Goal: Task Accomplishment & Management: Use online tool/utility

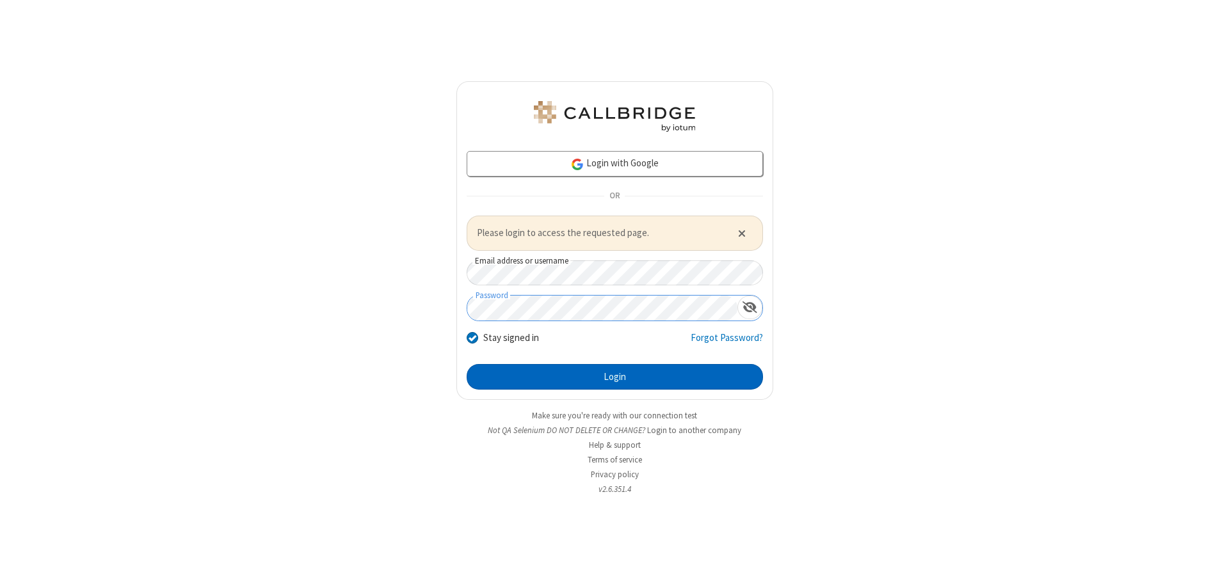
click at [615, 376] on button "Login" at bounding box center [615, 377] width 296 height 26
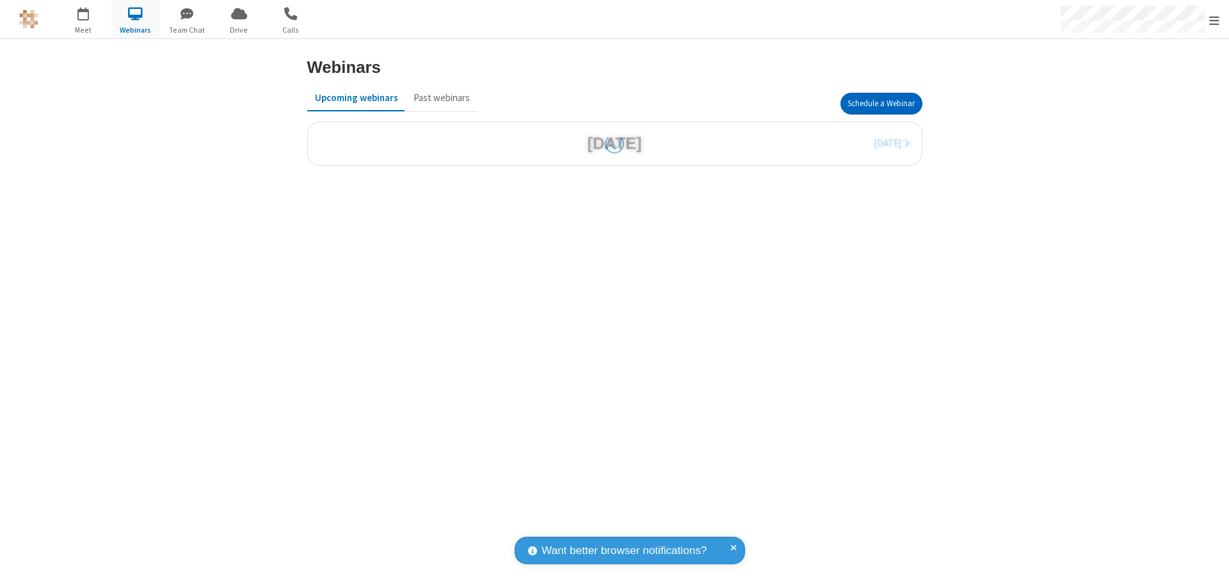
click at [881, 104] on button "Schedule a Webinar" at bounding box center [882, 104] width 82 height 22
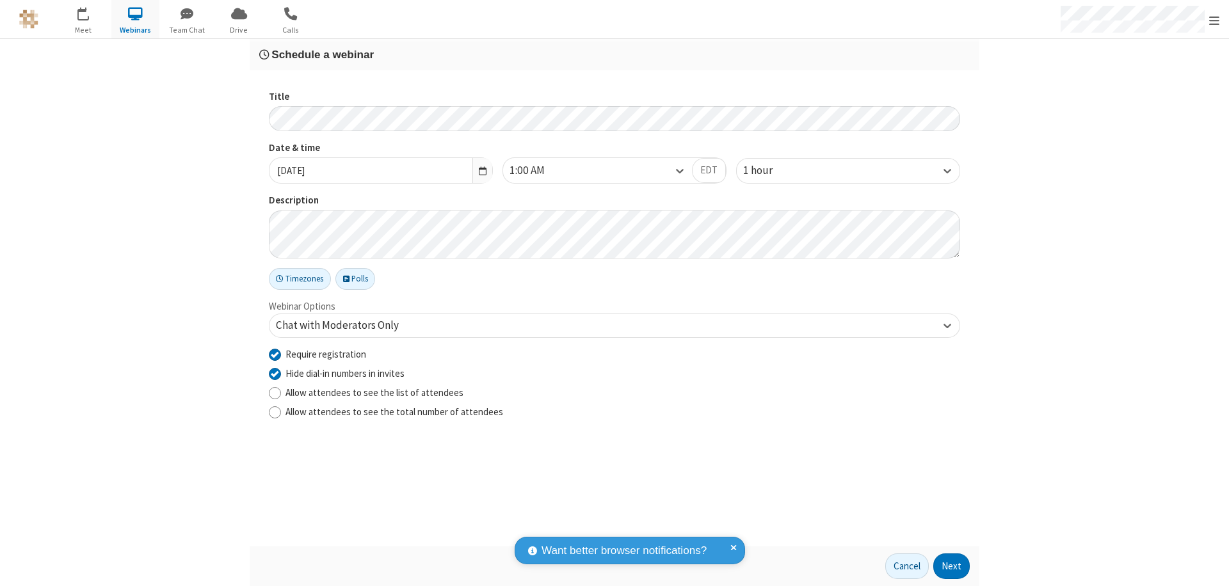
click at [275, 354] on input "Require registration" at bounding box center [275, 354] width 12 height 13
checkbox input "false"
click at [952, 567] on button "Next" at bounding box center [951, 567] width 36 height 26
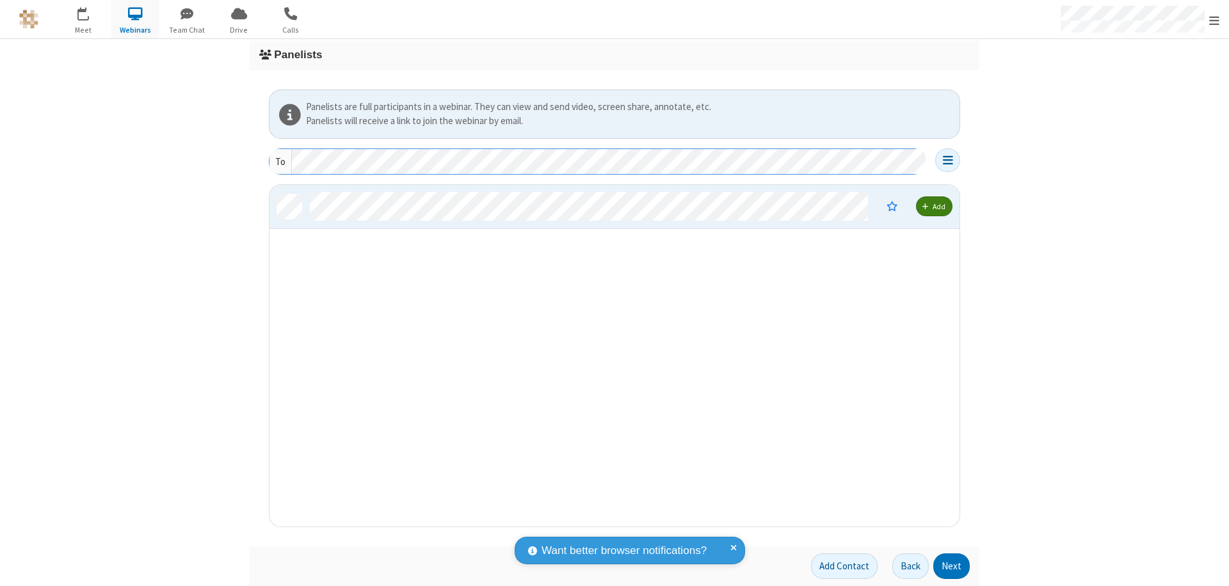
scroll to position [332, 681]
click at [952, 567] on button "Next" at bounding box center [951, 567] width 36 height 26
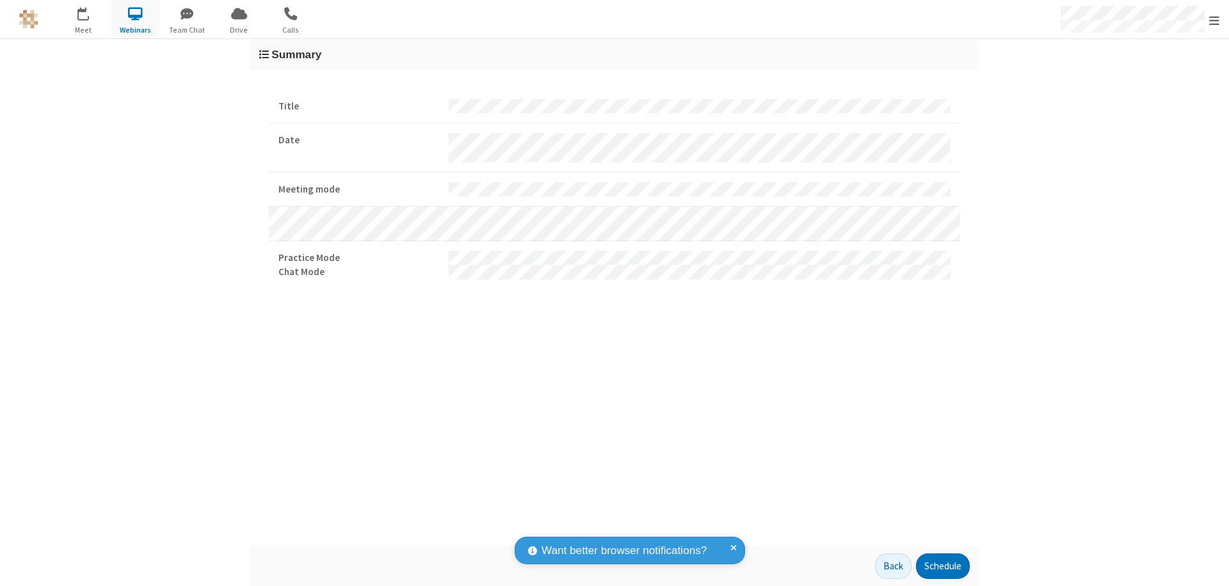
click at [942, 567] on button "Schedule" at bounding box center [943, 567] width 54 height 26
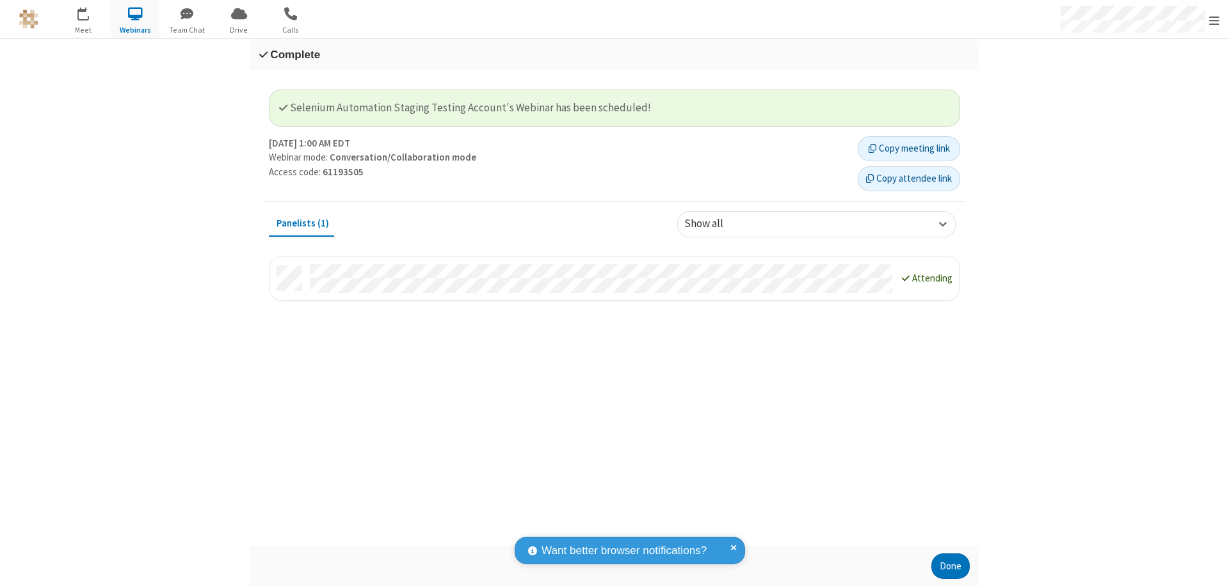
click at [951, 567] on button "Done" at bounding box center [951, 567] width 38 height 26
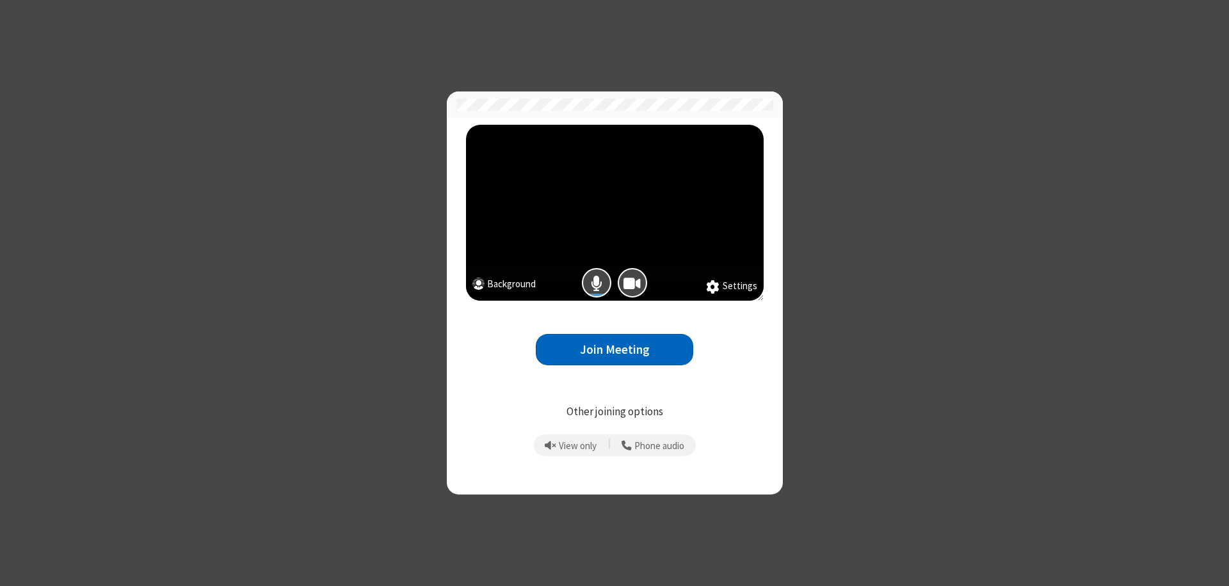
click at [615, 350] on button "Join Meeting" at bounding box center [614, 349] width 157 height 31
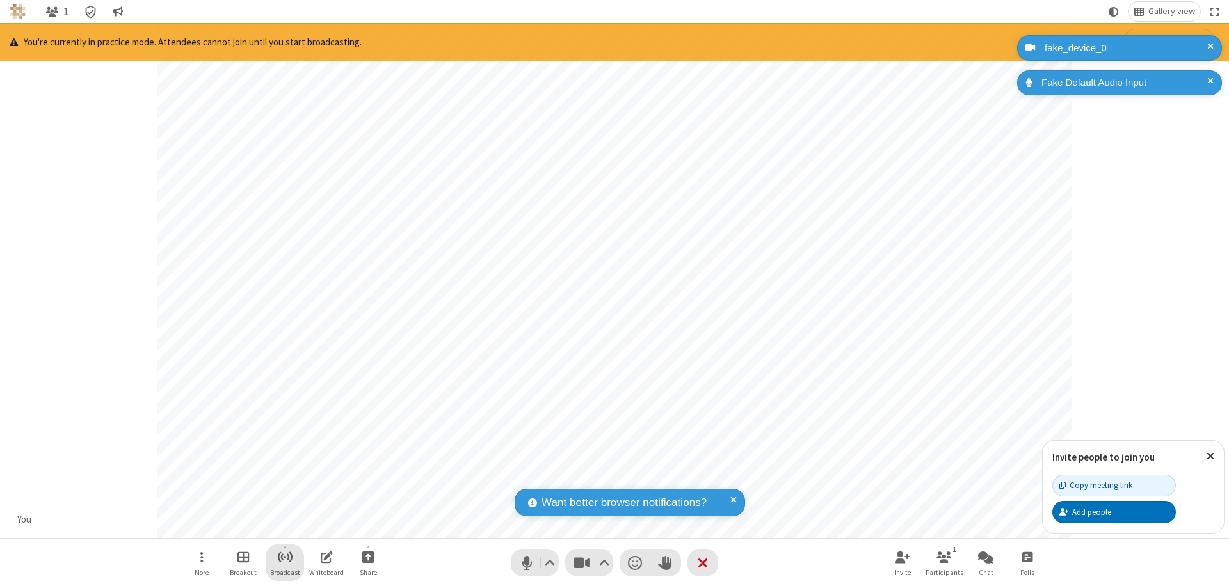
click at [284, 557] on span "Start broadcast" at bounding box center [285, 557] width 16 height 16
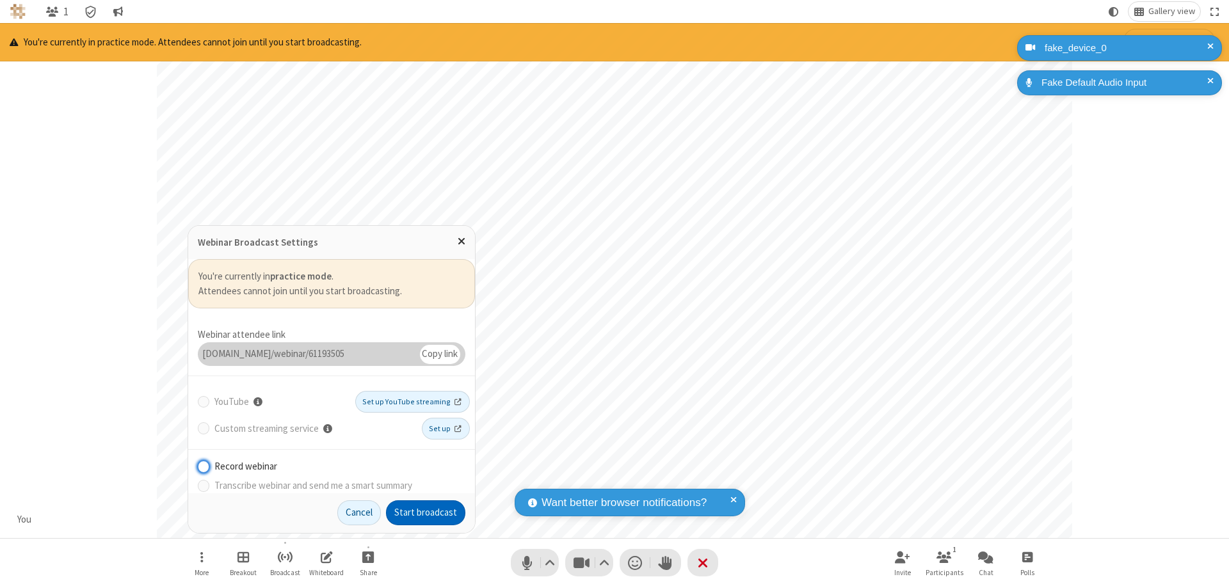
click at [426, 513] on button "Start broadcast" at bounding box center [425, 514] width 79 height 26
